Goal: Task Accomplishment & Management: Use online tool/utility

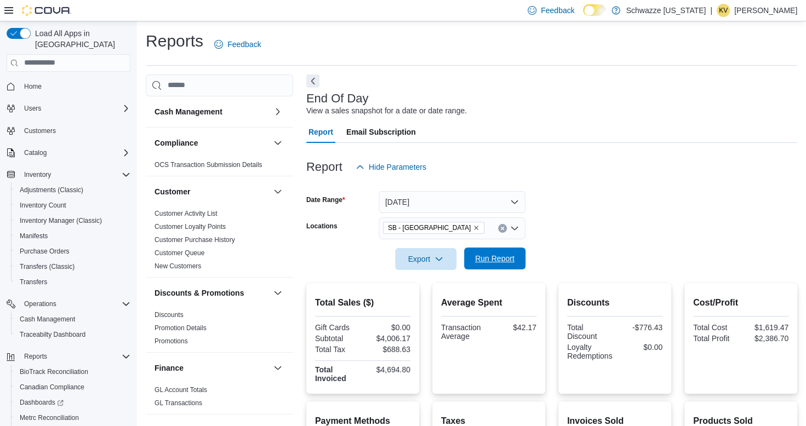
click at [498, 265] on span "Run Report" at bounding box center [495, 259] width 48 height 22
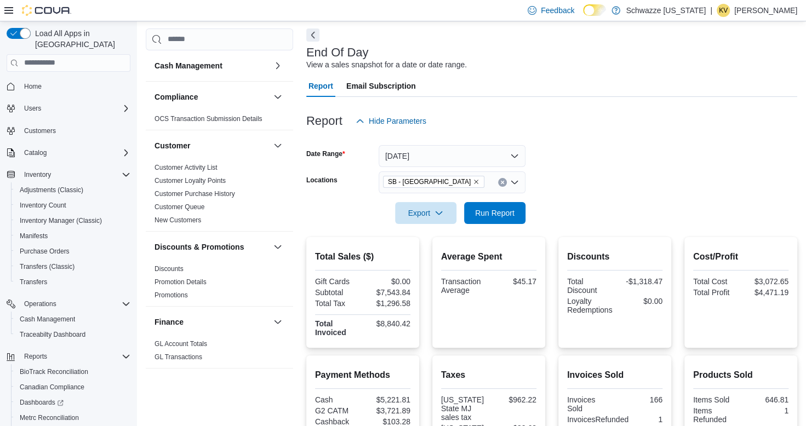
scroll to position [40, 0]
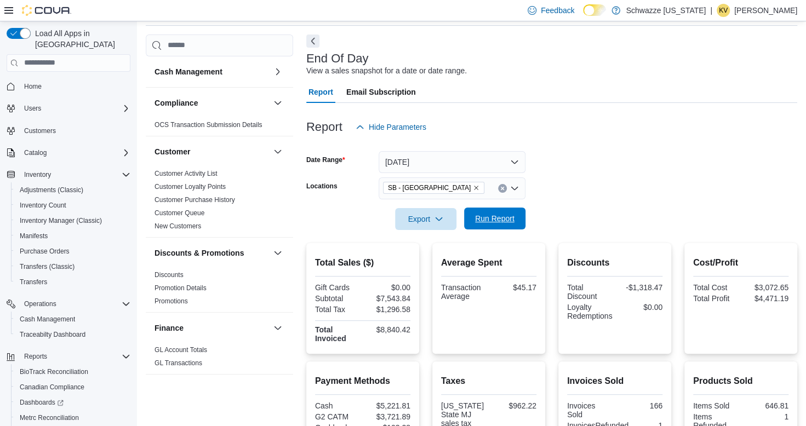
click at [498, 219] on span "Run Report" at bounding box center [494, 218] width 39 height 11
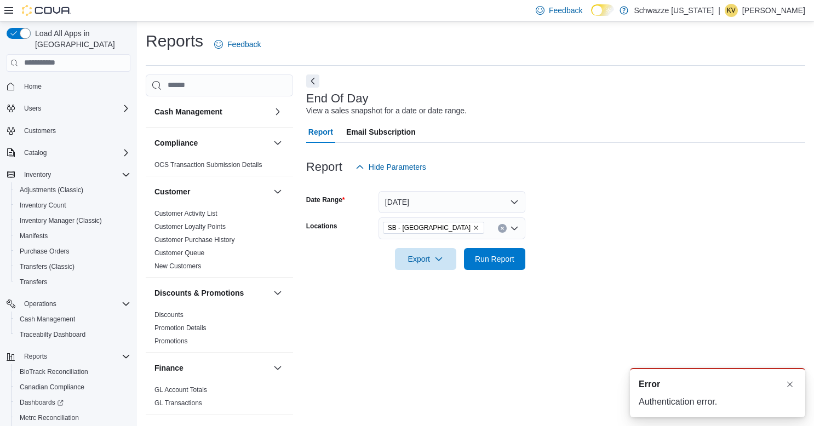
scroll to position [0, 0]
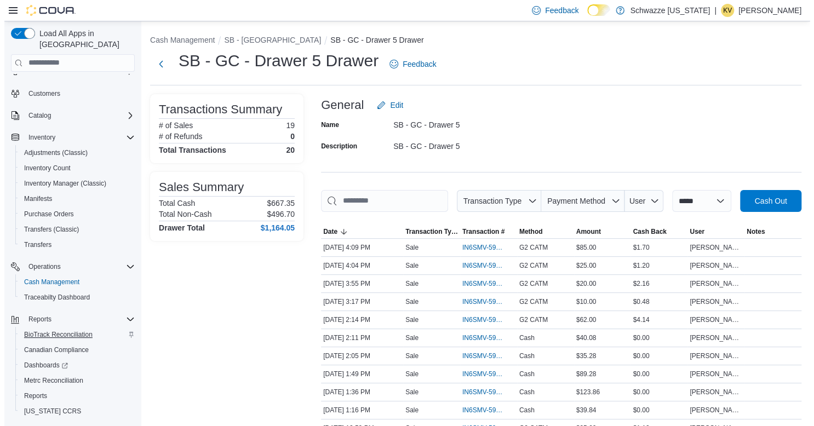
scroll to position [54, 0]
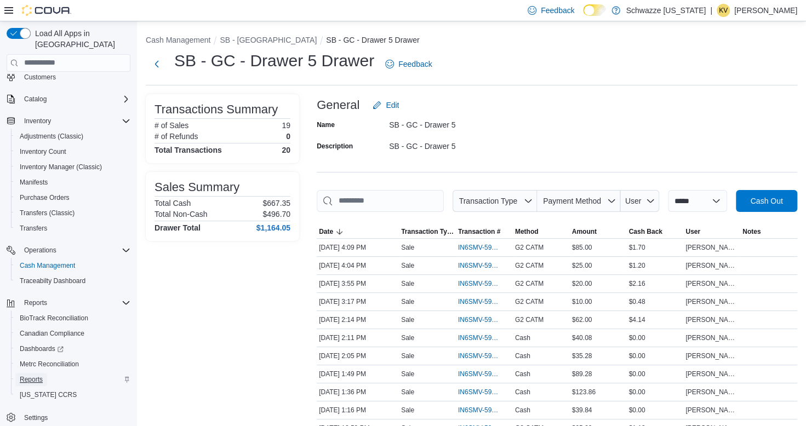
click at [30, 375] on span "Reports" at bounding box center [31, 379] width 23 height 9
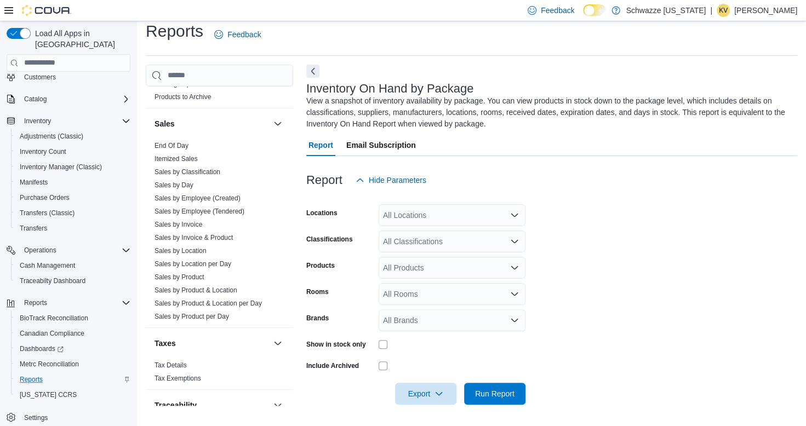
scroll to position [713, 0]
click at [180, 141] on link "End Of Day" at bounding box center [172, 145] width 34 height 8
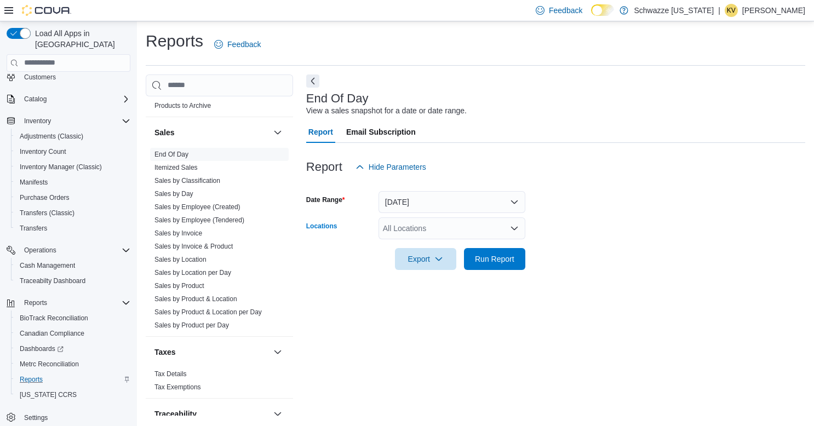
click at [425, 228] on div "All Locations" at bounding box center [452, 229] width 147 height 22
type input "***"
click at [447, 244] on span "SB - [GEOGRAPHIC_DATA]" at bounding box center [456, 247] width 97 height 11
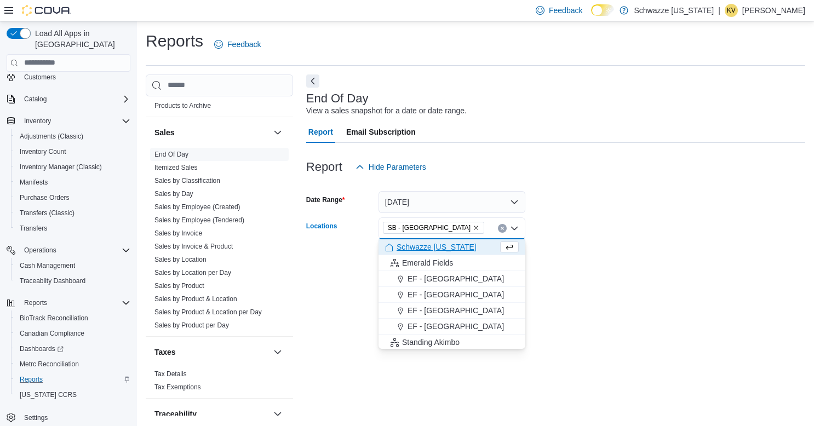
drag, startPoint x: 707, startPoint y: 197, endPoint x: 671, endPoint y: 207, distance: 37.0
click at [705, 198] on form "Date Range [DATE] Locations SB - [GEOGRAPHIC_DATA] Combo box. Selected. SB - [G…" at bounding box center [555, 224] width 499 height 92
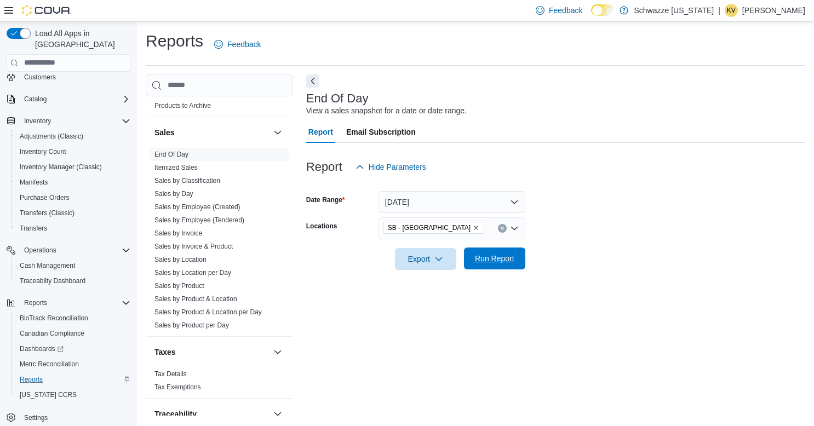
click at [498, 254] on span "Run Report" at bounding box center [494, 258] width 39 height 11
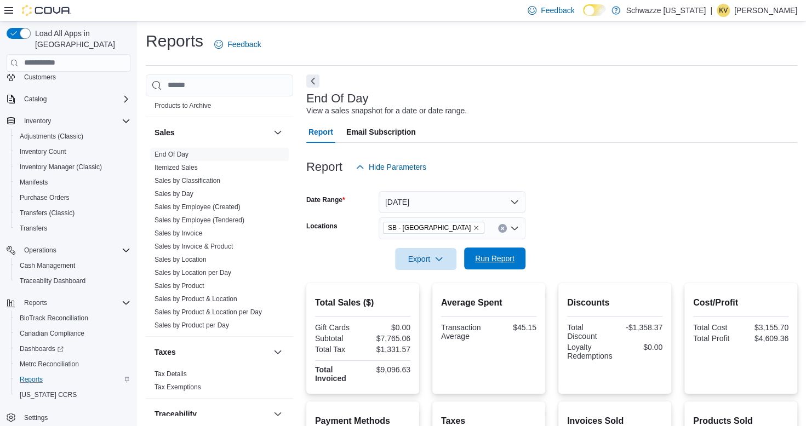
click at [492, 263] on span "Run Report" at bounding box center [494, 258] width 39 height 11
